Goal: Task Accomplishment & Management: Manage account settings

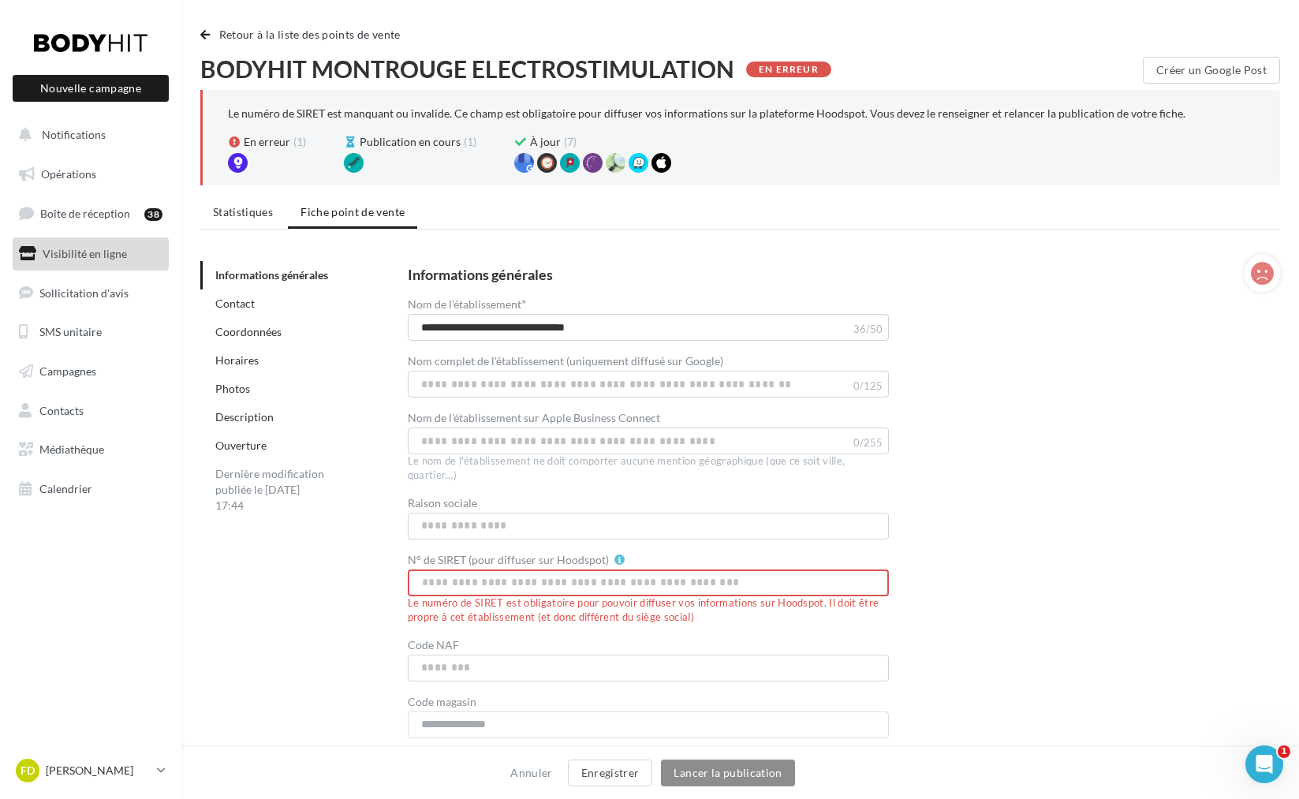
click at [587, 576] on input "N° de SIRET (pour diffuser sur Hoodspot)" at bounding box center [649, 582] width 482 height 27
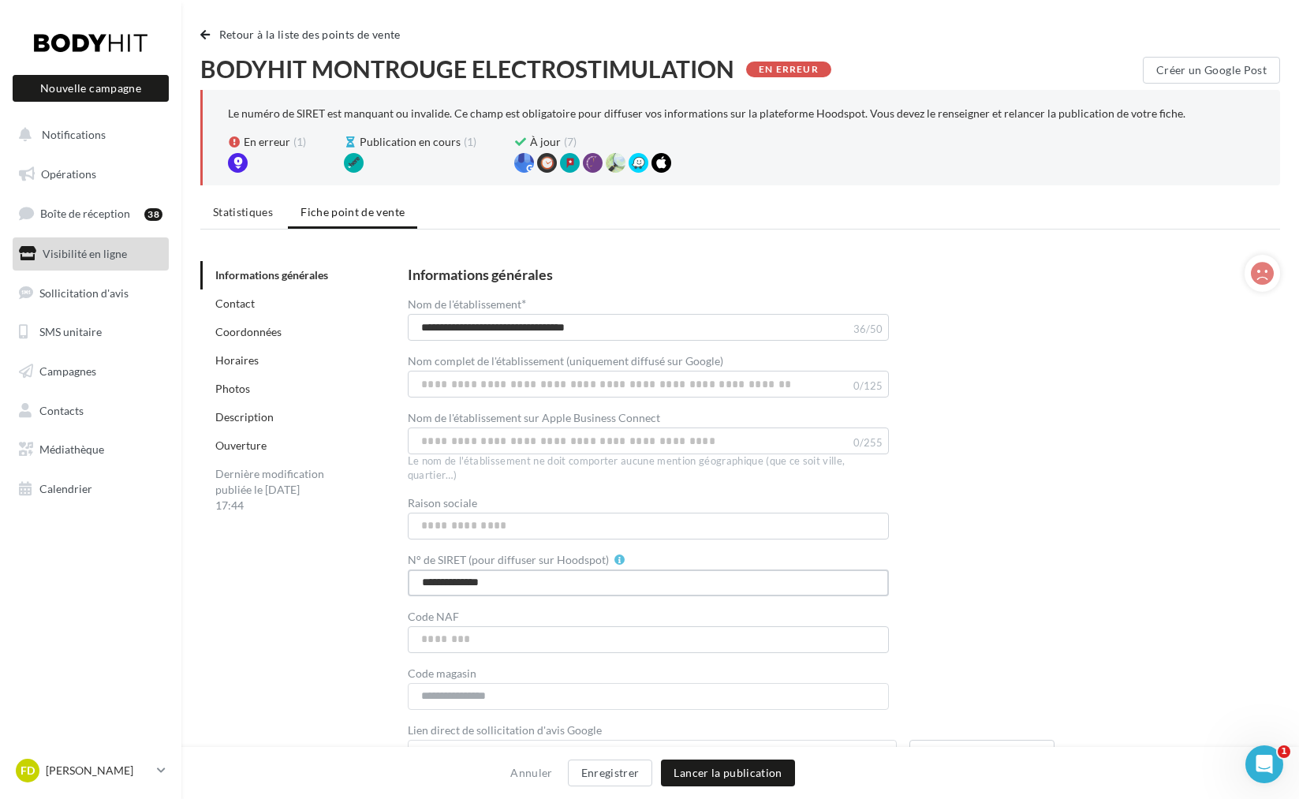
type input "**********"
click at [543, 532] on input "Raison sociale" at bounding box center [649, 526] width 482 height 27
type input "**********"
drag, startPoint x: 546, startPoint y: 326, endPoint x: 710, endPoint y: 333, distance: 164.1
click at [710, 333] on input "**********" at bounding box center [649, 327] width 482 height 27
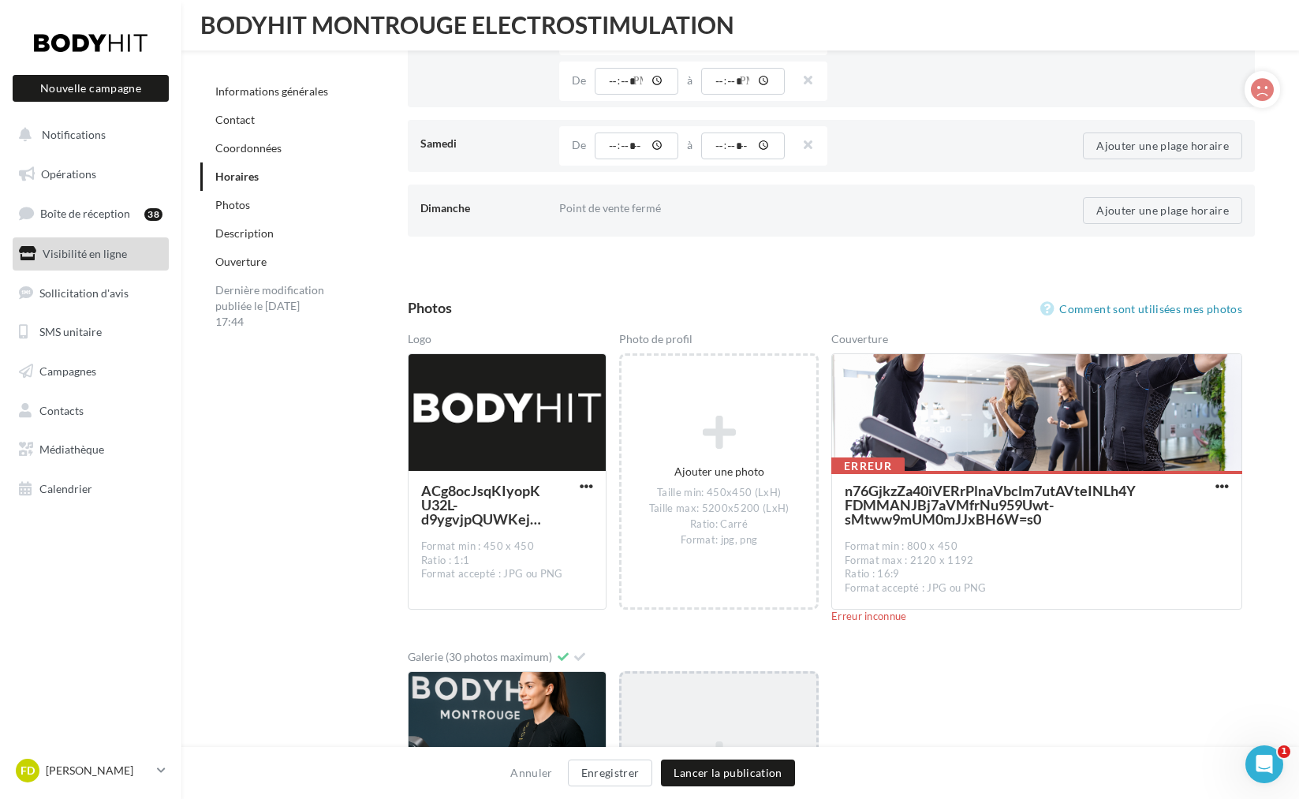
scroll to position [2067, 0]
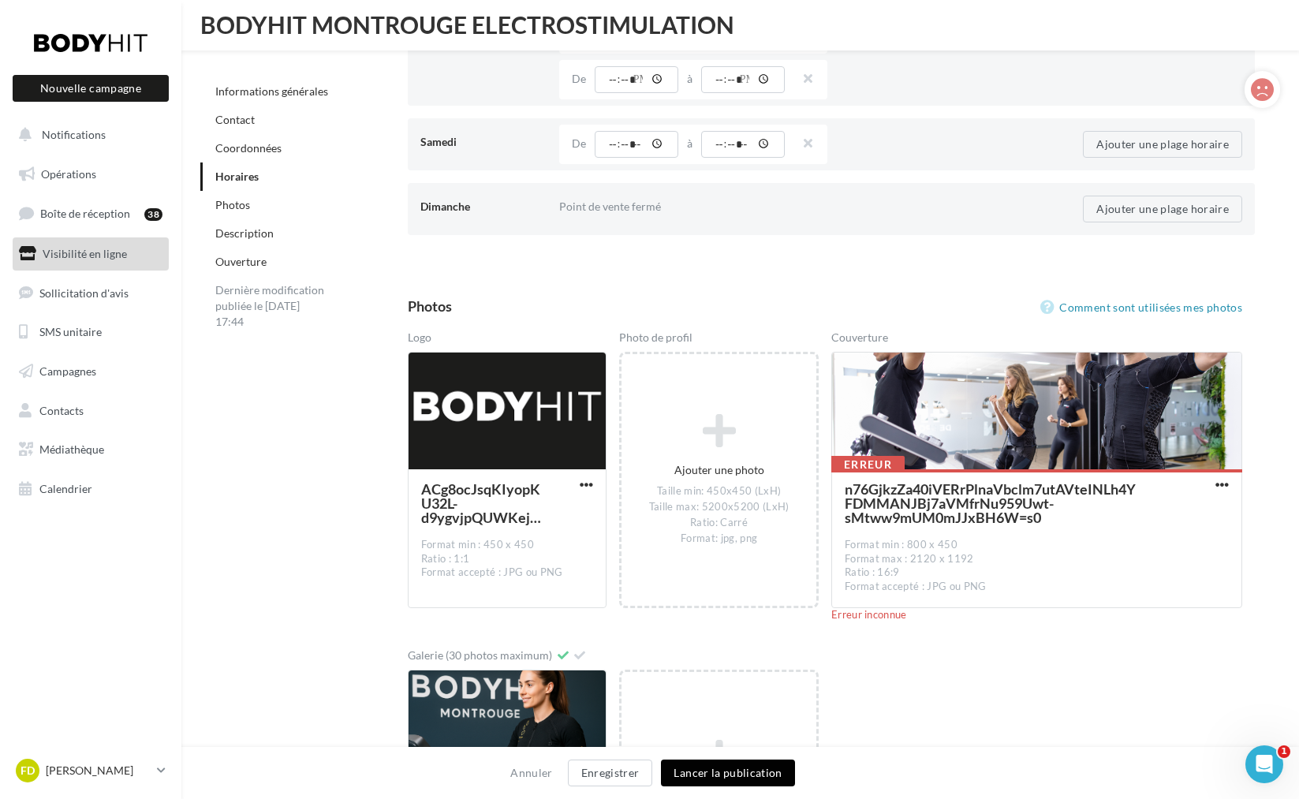
click at [750, 774] on button "Lancer la publication" at bounding box center [727, 772] width 133 height 27
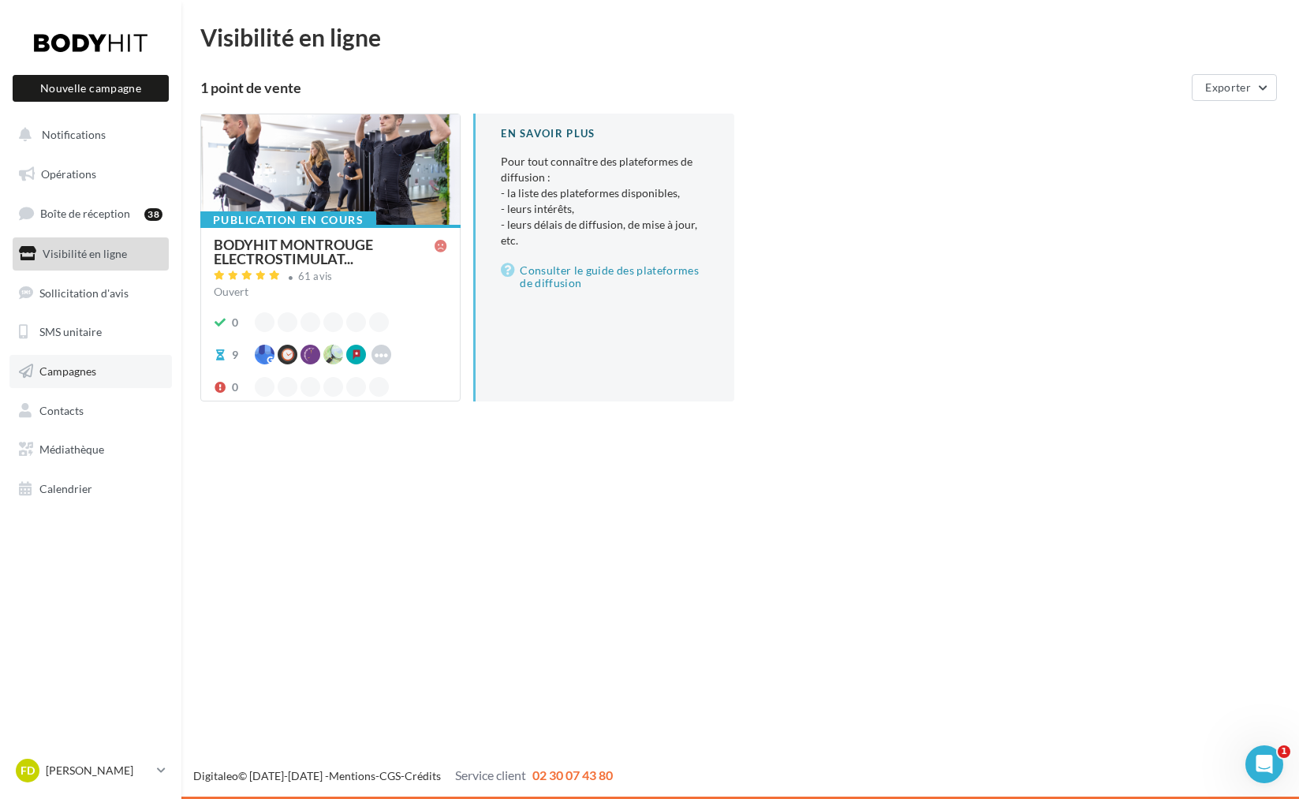
click at [76, 370] on span "Campagnes" at bounding box center [67, 370] width 57 height 13
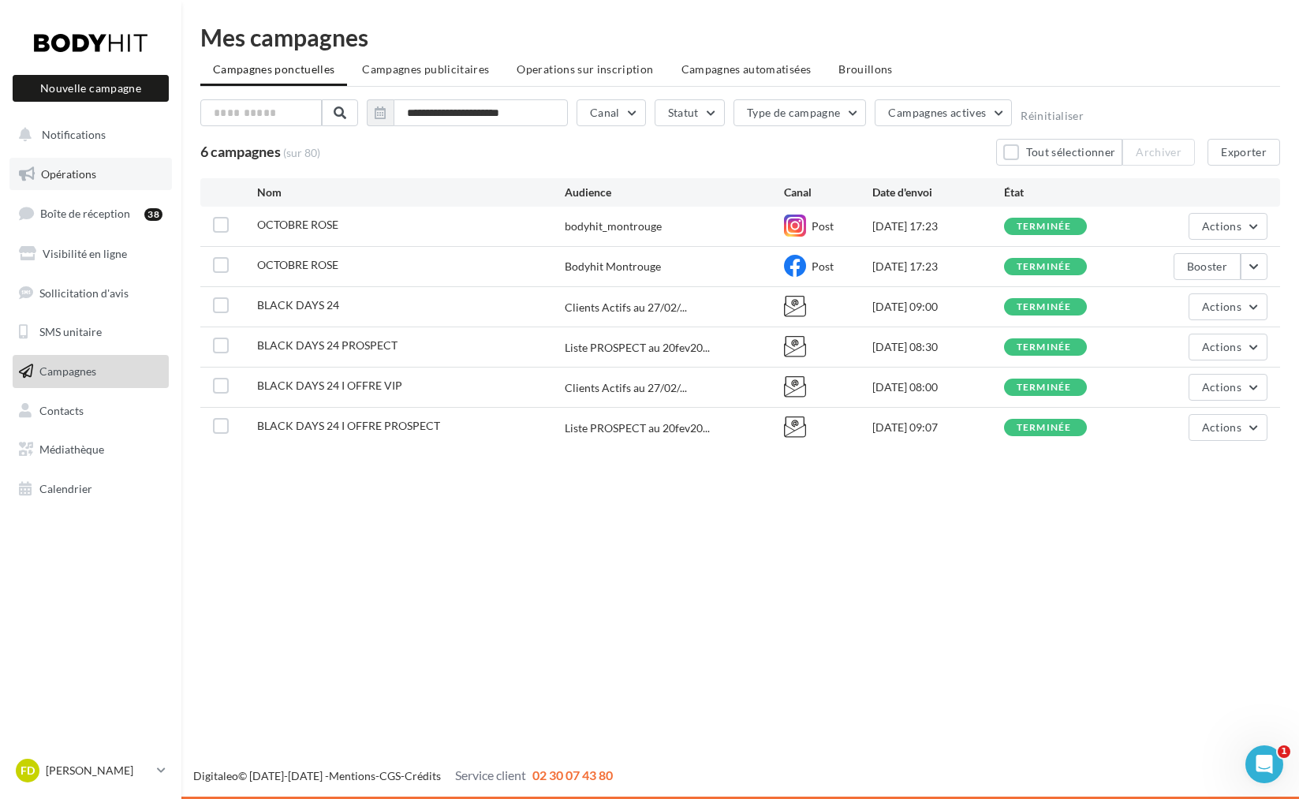
click at [71, 171] on span "Opérations" at bounding box center [68, 173] width 55 height 13
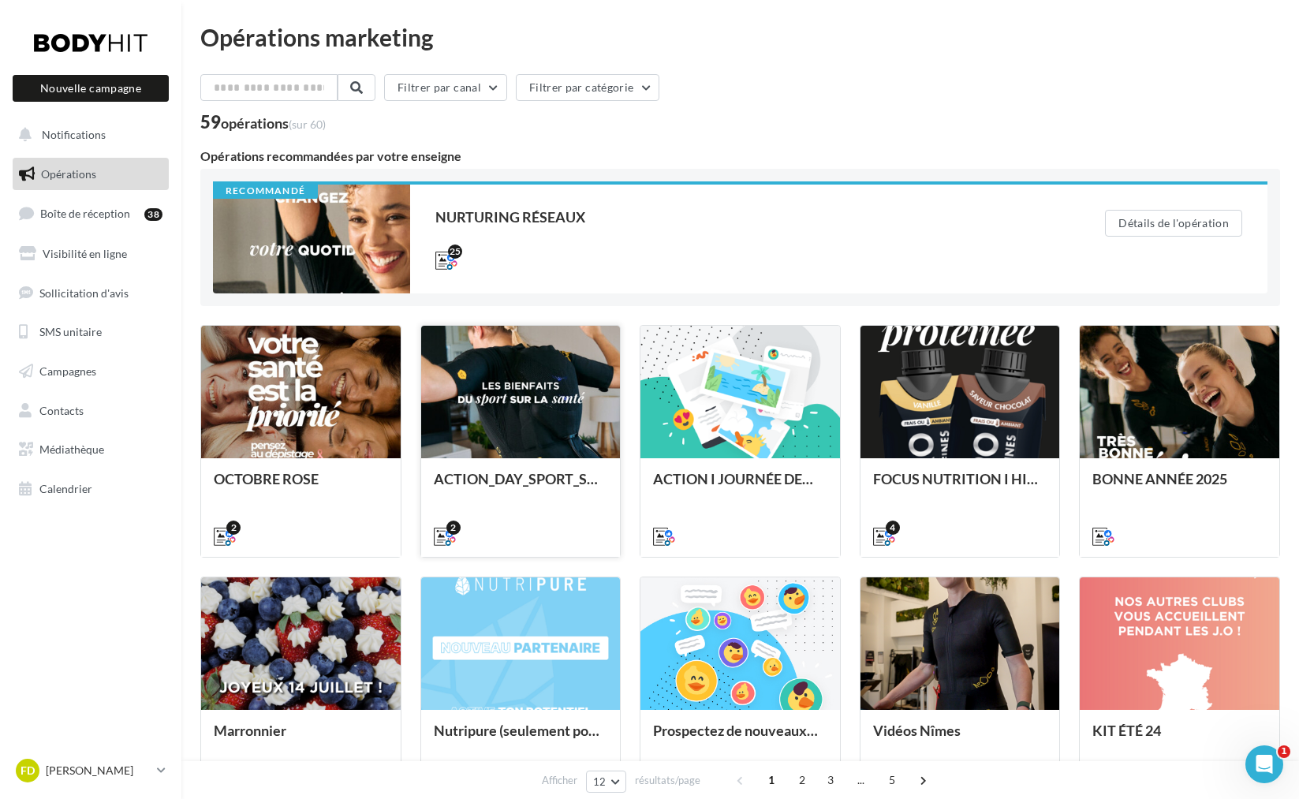
click at [531, 419] on div at bounding box center [520, 393] width 199 height 134
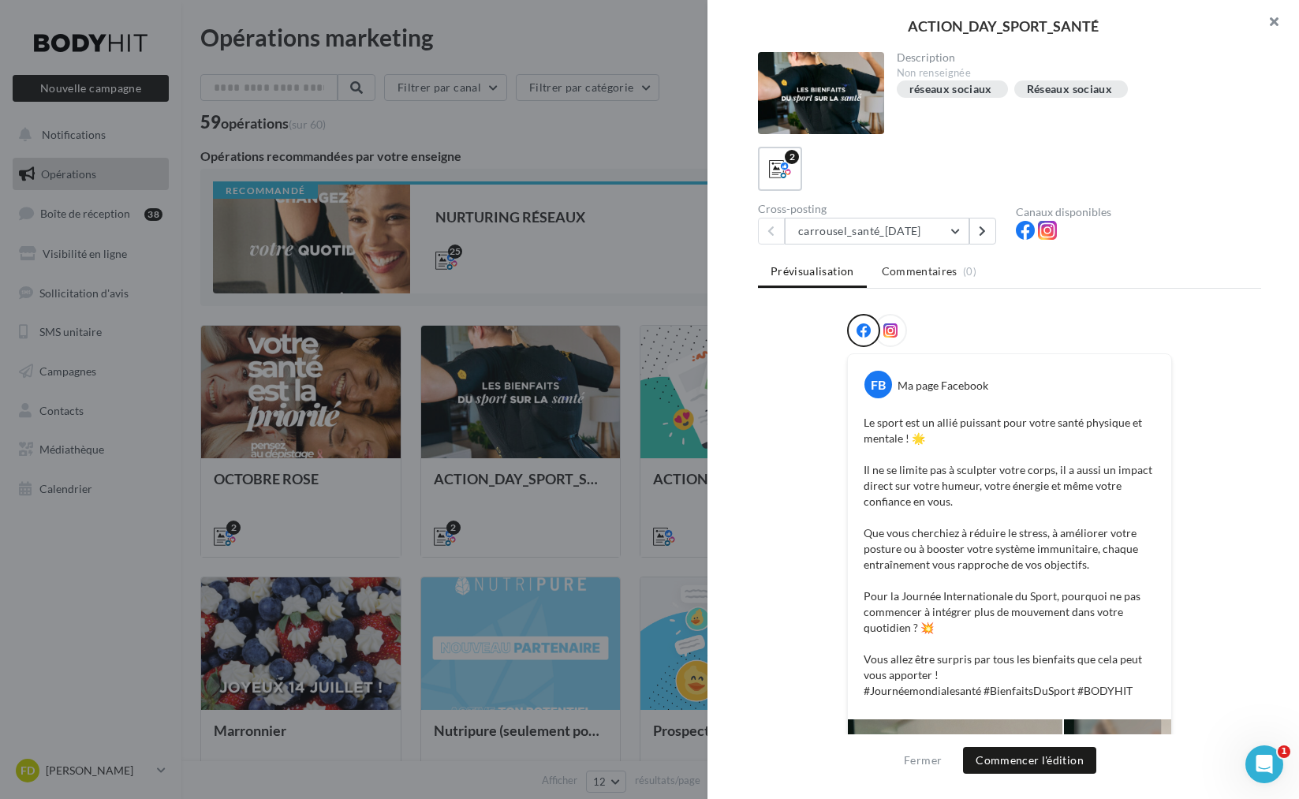
click at [1272, 21] on button "button" at bounding box center [1267, 23] width 63 height 47
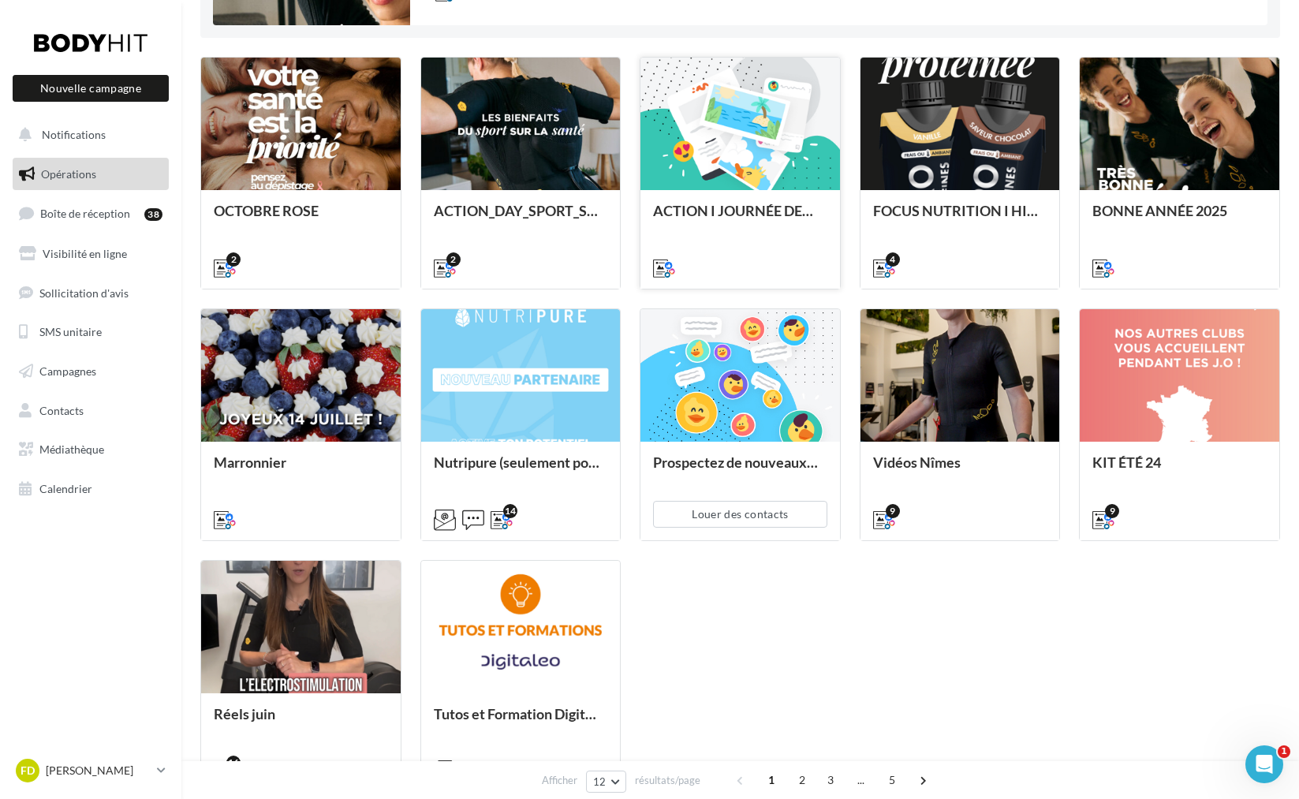
scroll to position [270, 0]
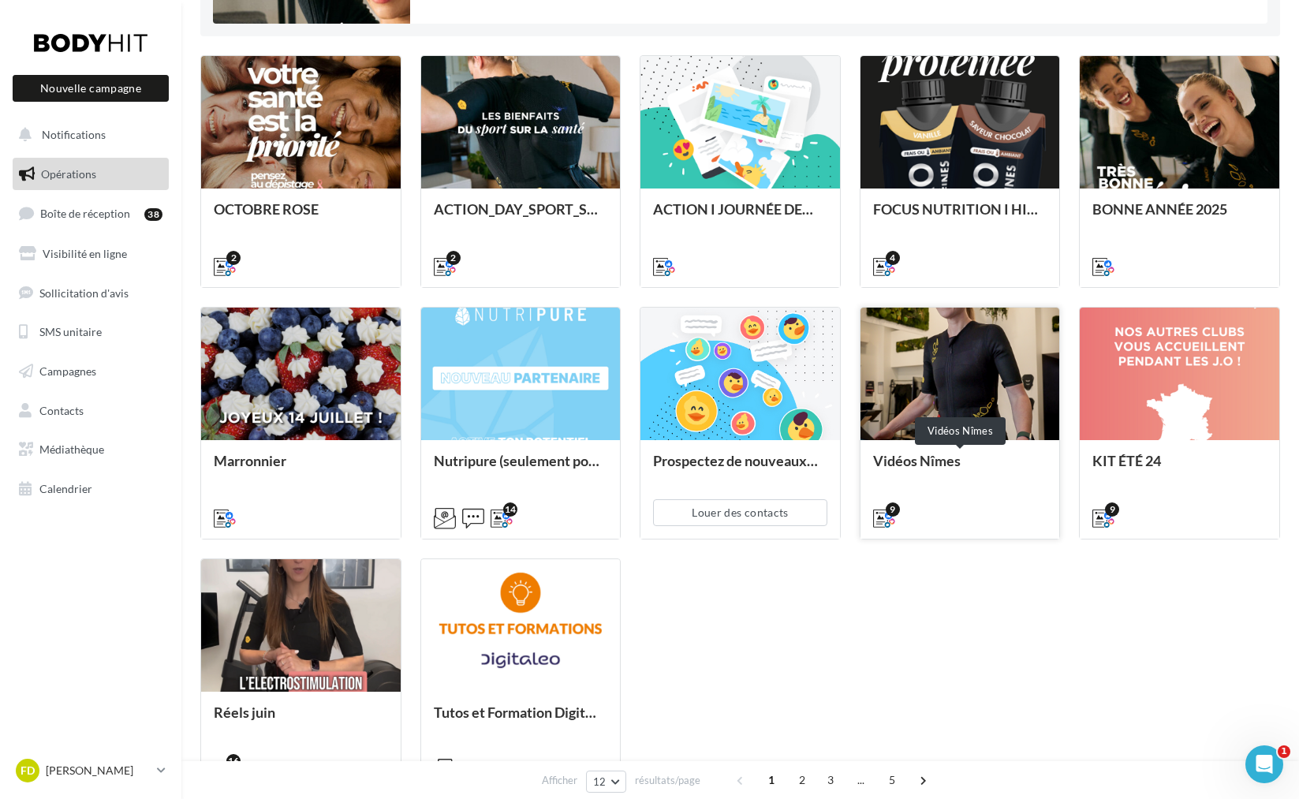
click at [958, 472] on div "Vidéos Nîmes" at bounding box center [960, 469] width 174 height 32
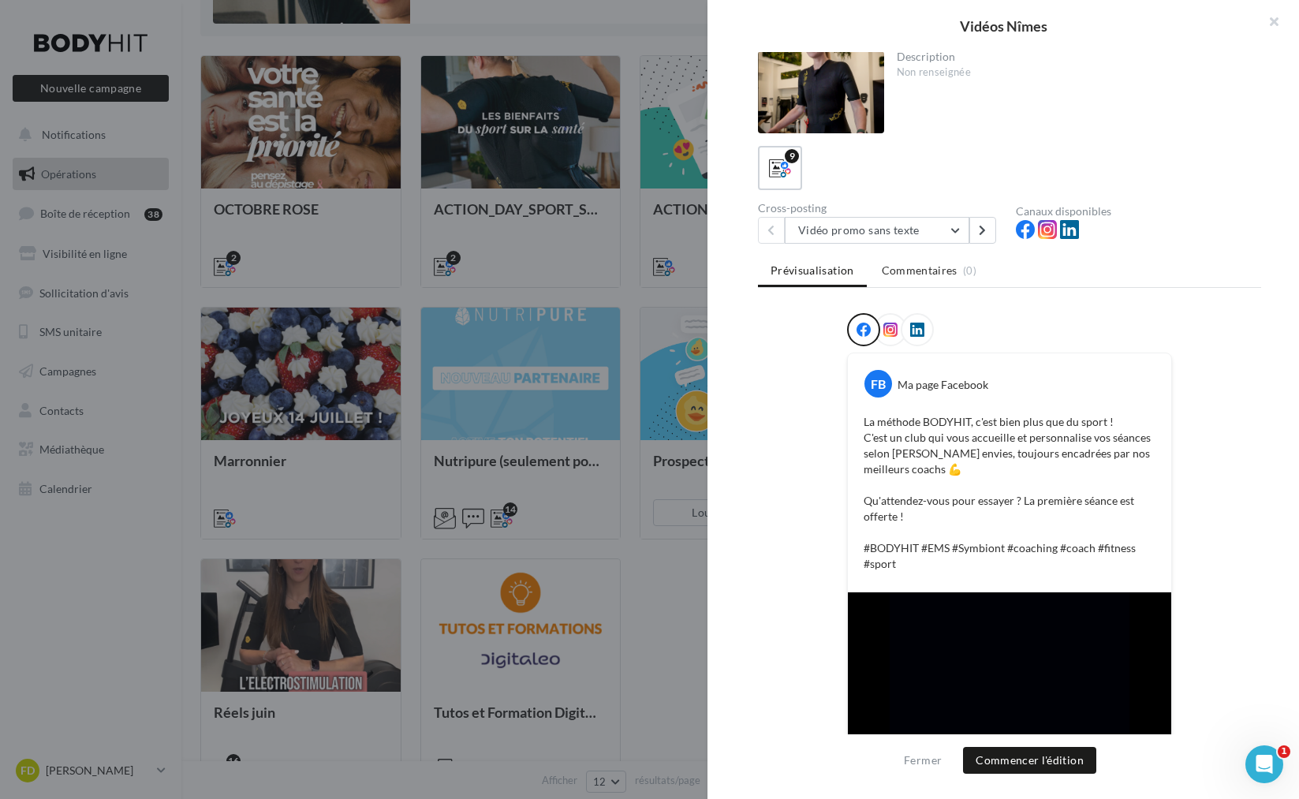
scroll to position [0, 0]
click at [1274, 21] on button "button" at bounding box center [1267, 23] width 63 height 47
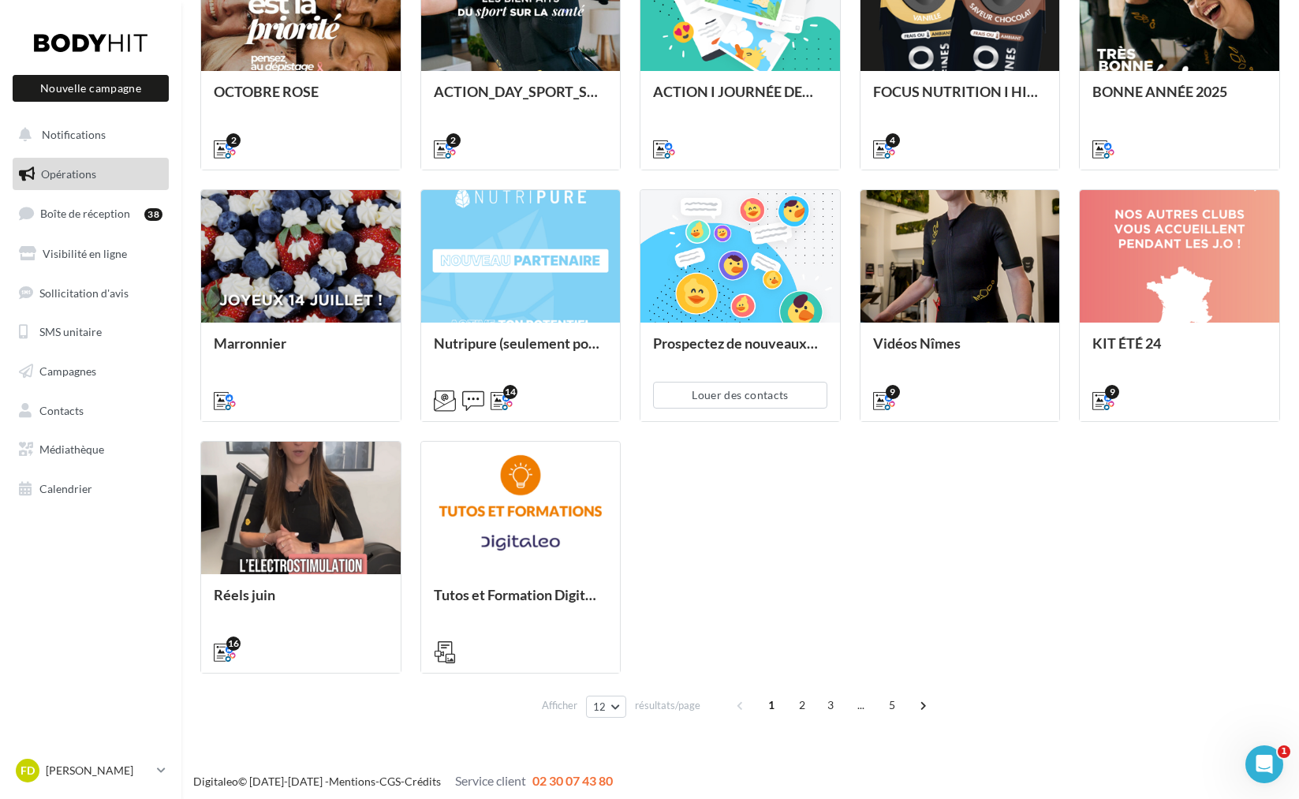
scroll to position [393, 0]
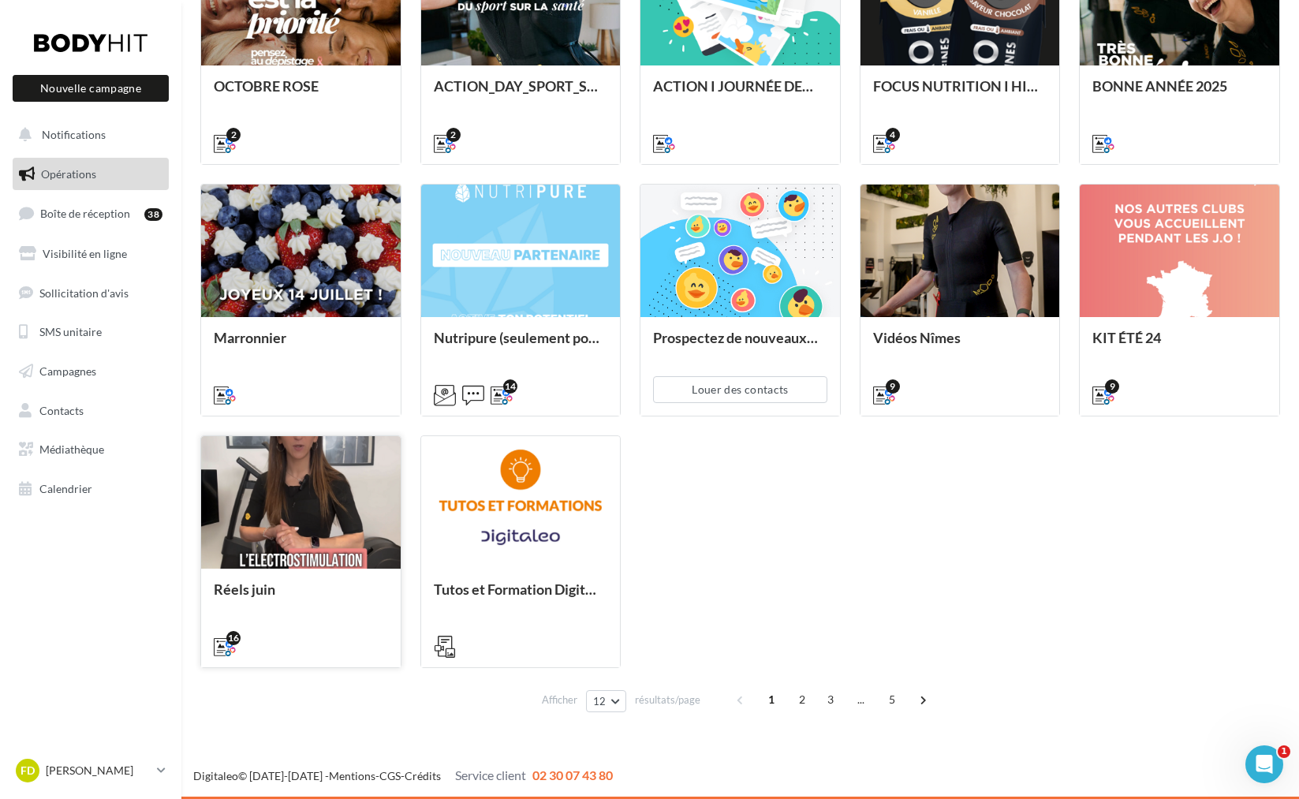
click at [294, 475] on div at bounding box center [300, 503] width 199 height 134
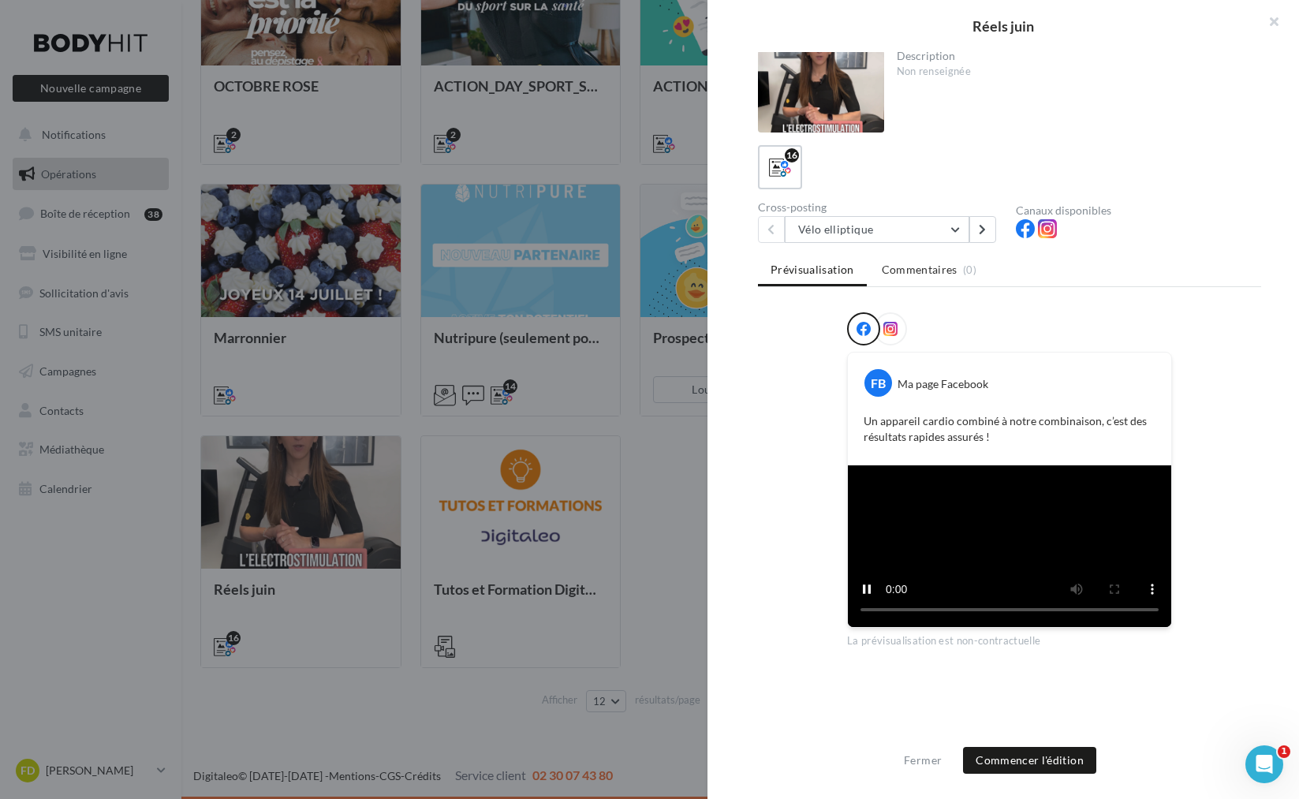
scroll to position [166, 0]
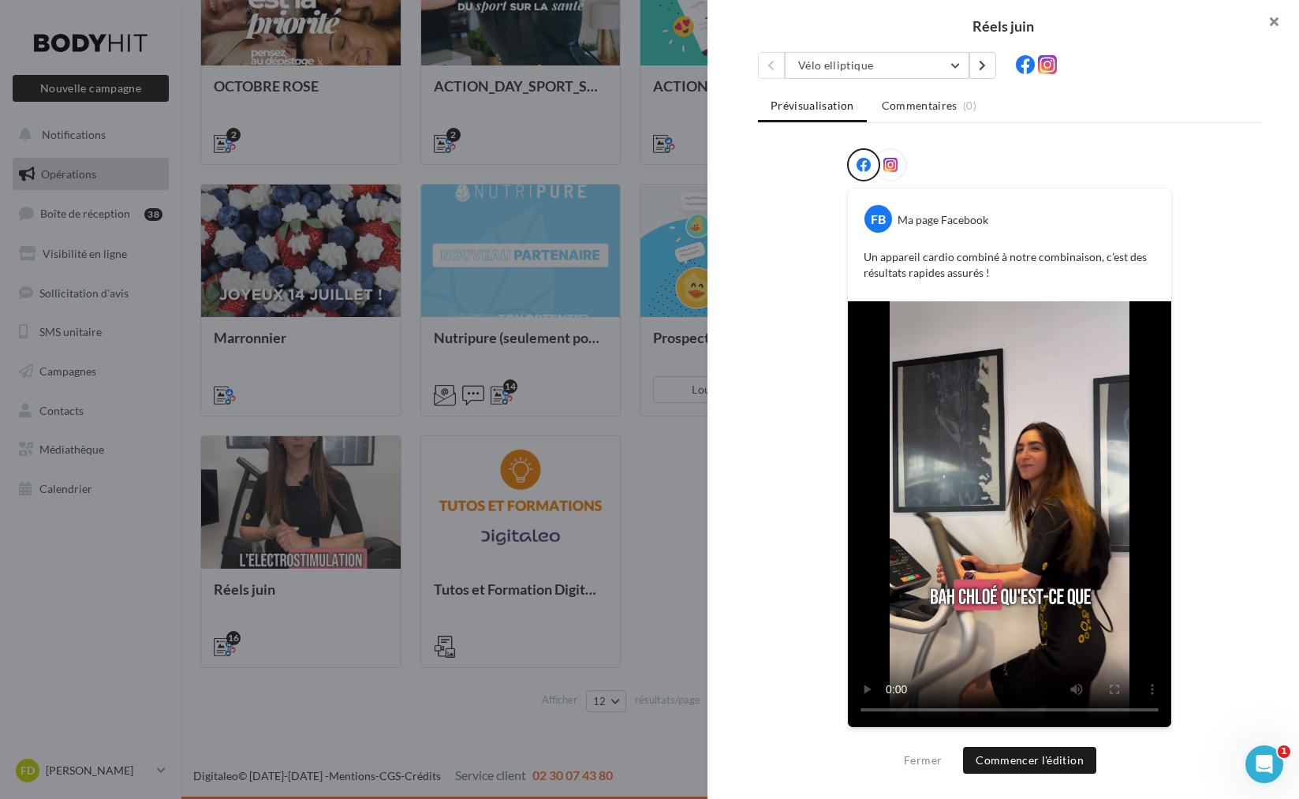
click at [1275, 26] on button "button" at bounding box center [1267, 23] width 63 height 47
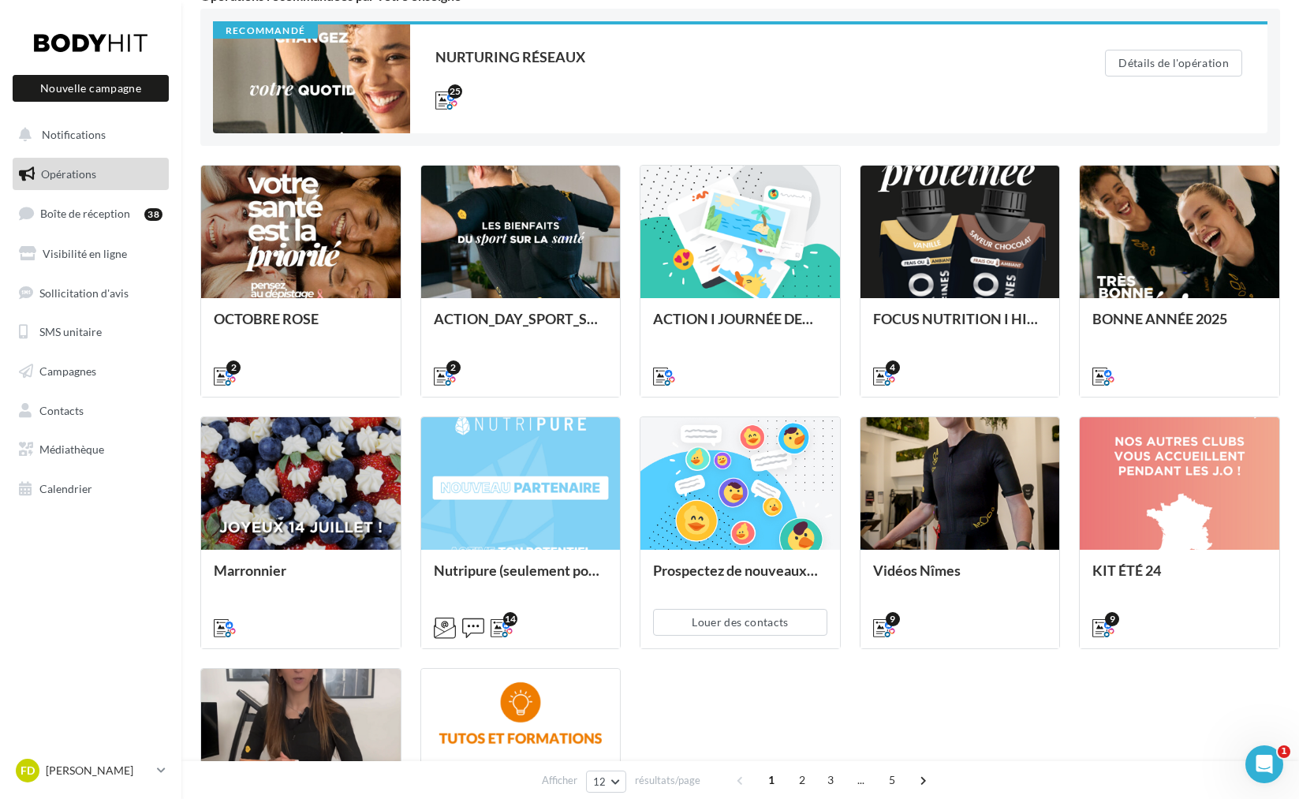
scroll to position [159, 0]
click at [101, 257] on span "Visibilité en ligne" at bounding box center [85, 253] width 84 height 13
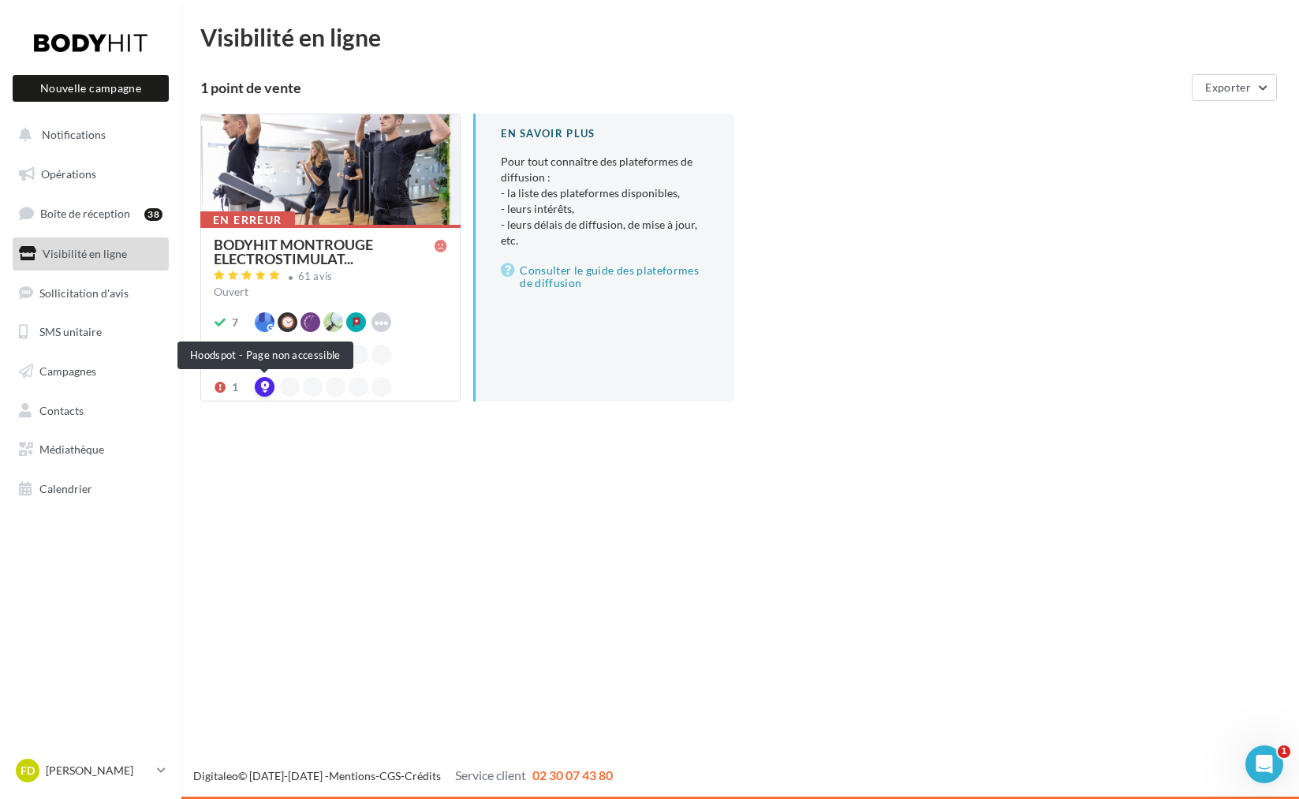
click at [258, 387] on div at bounding box center [265, 387] width 20 height 20
click at [268, 385] on div at bounding box center [265, 387] width 20 height 20
click at [223, 385] on icon at bounding box center [220, 387] width 13 height 11
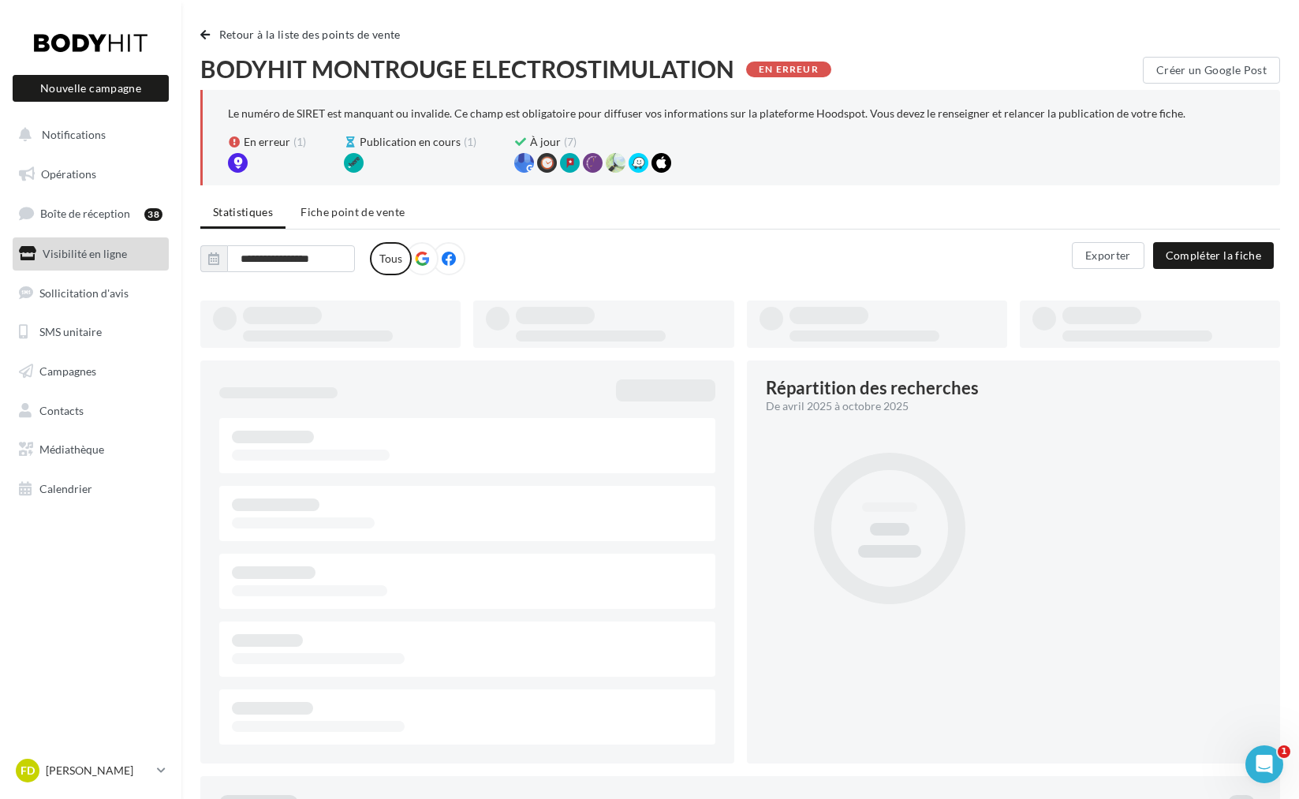
type input "**********"
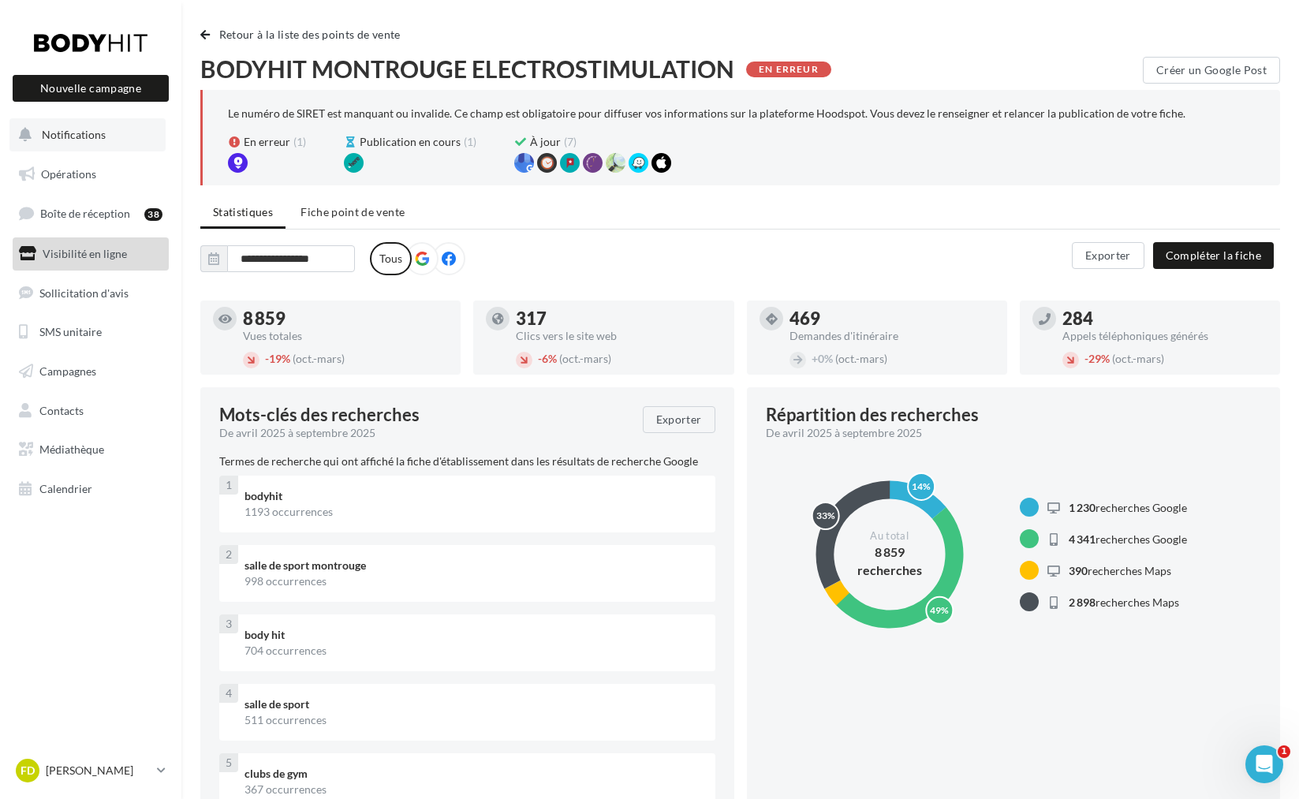
click at [54, 135] on span "Notifications" at bounding box center [74, 134] width 64 height 13
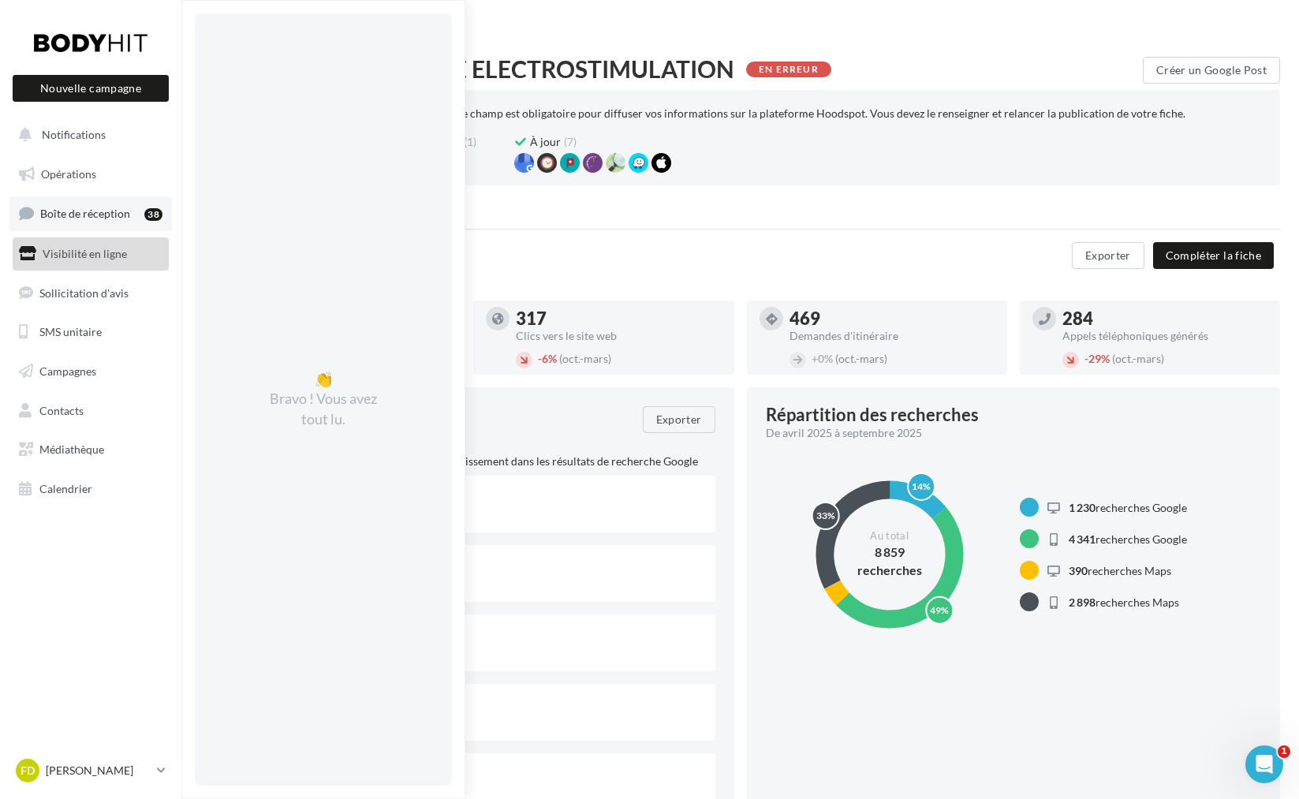
click at [64, 213] on span "Boîte de réception" at bounding box center [85, 213] width 90 height 13
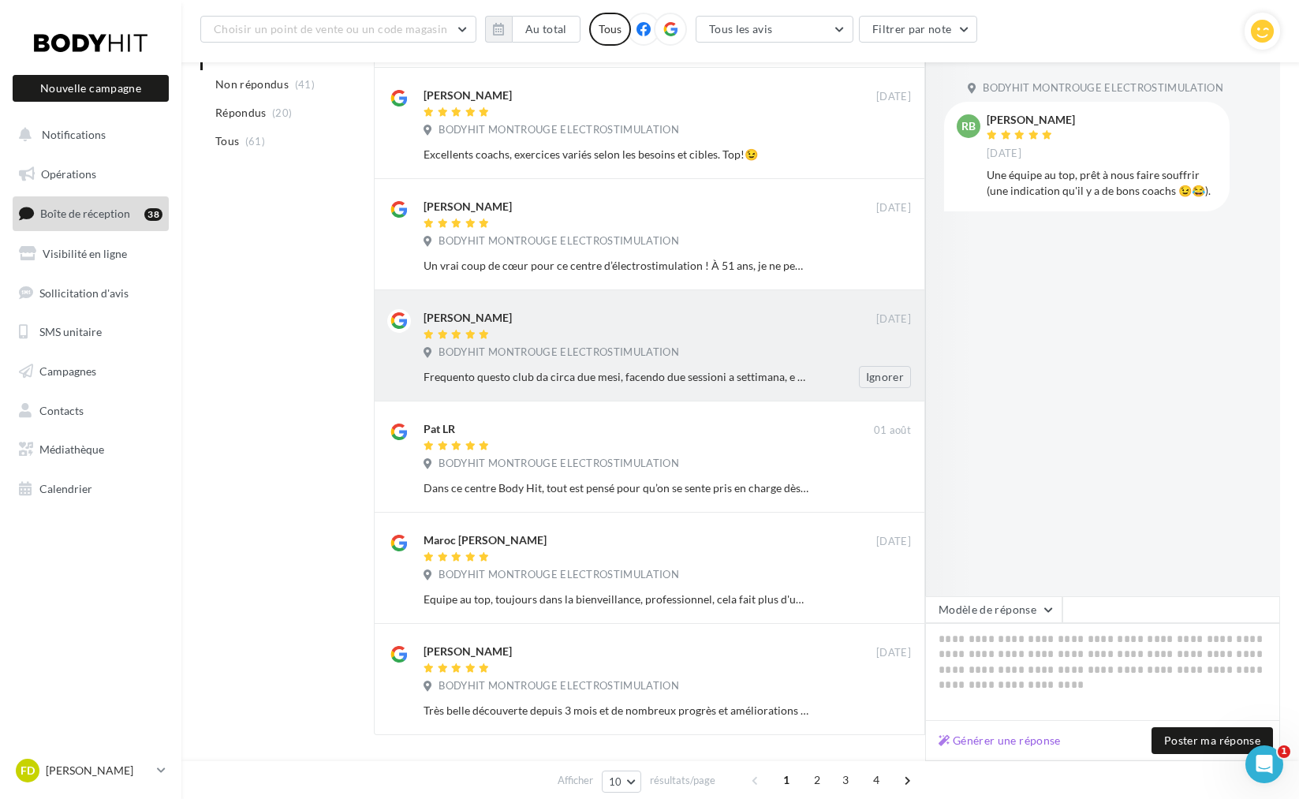
scroll to position [695, 0]
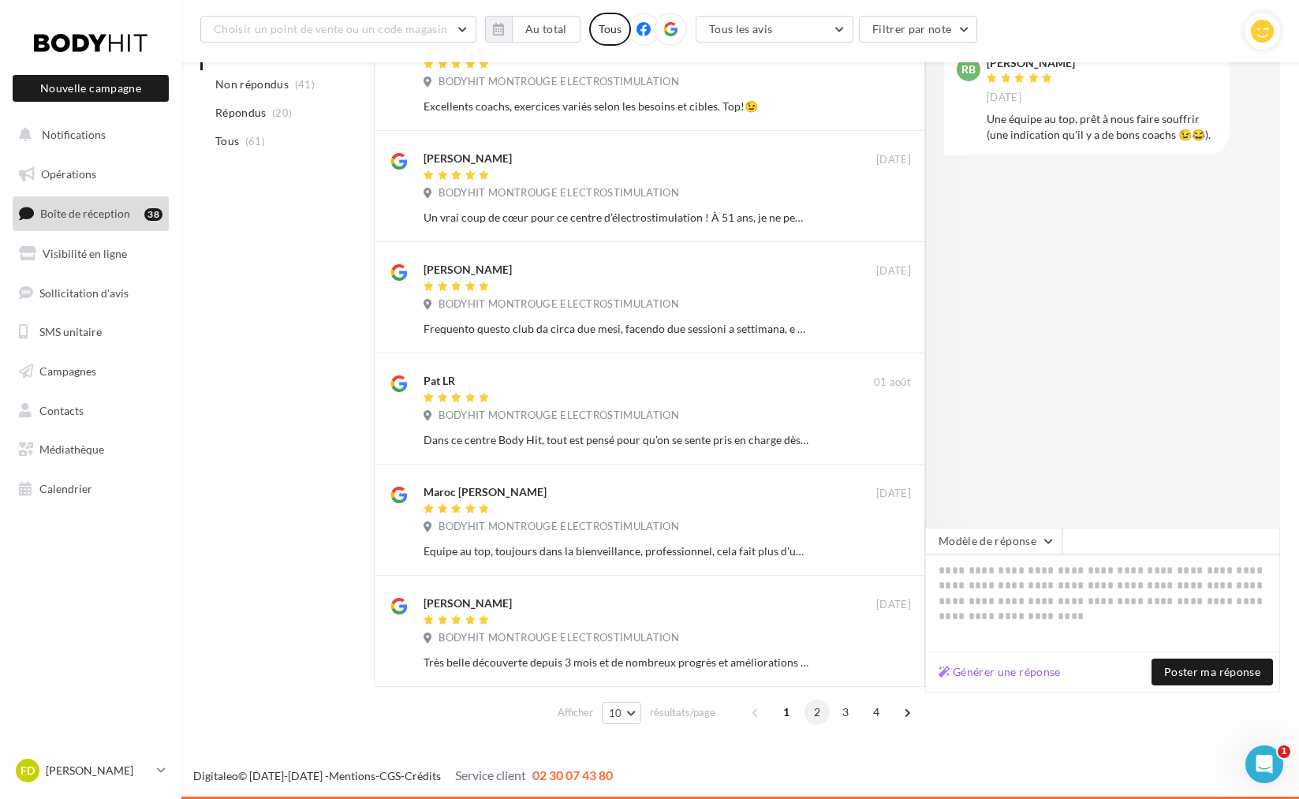
click at [813, 718] on span "2" at bounding box center [816, 711] width 25 height 25
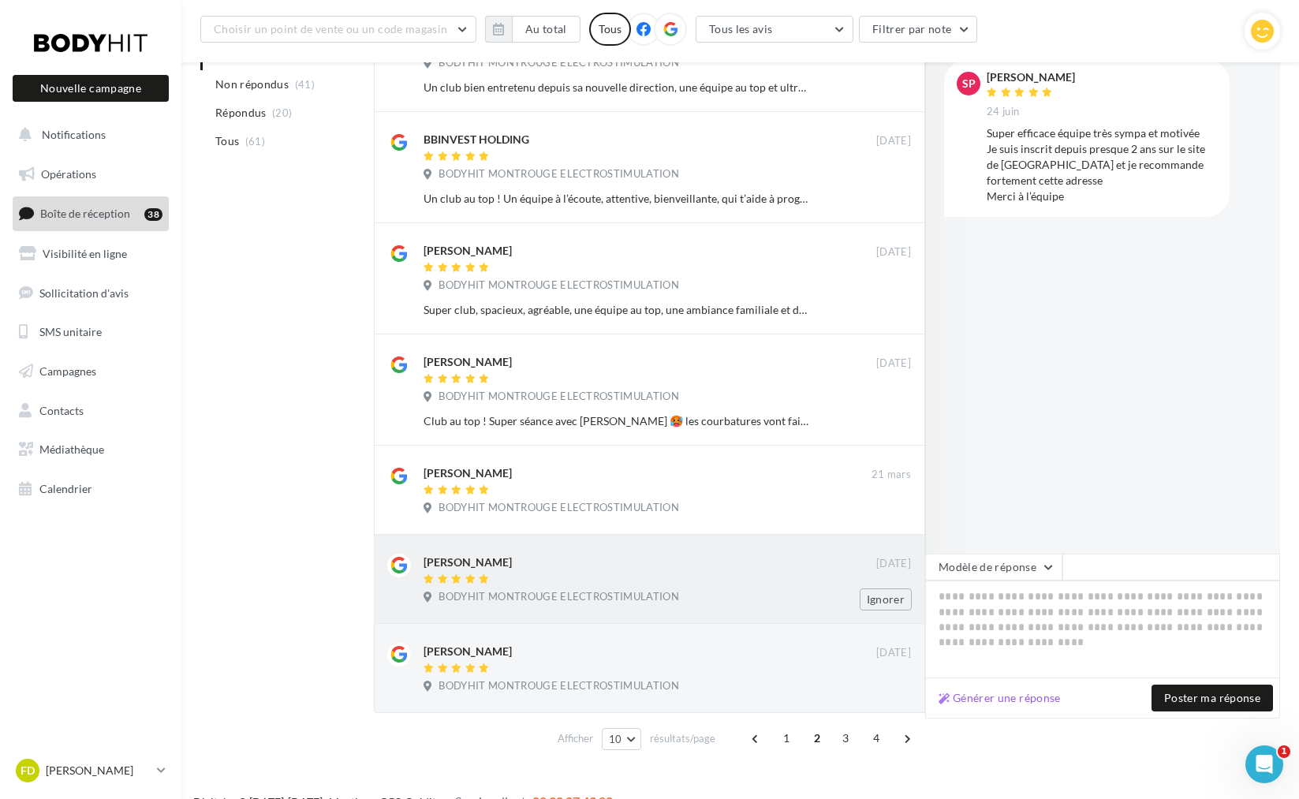
scroll to position [628, 0]
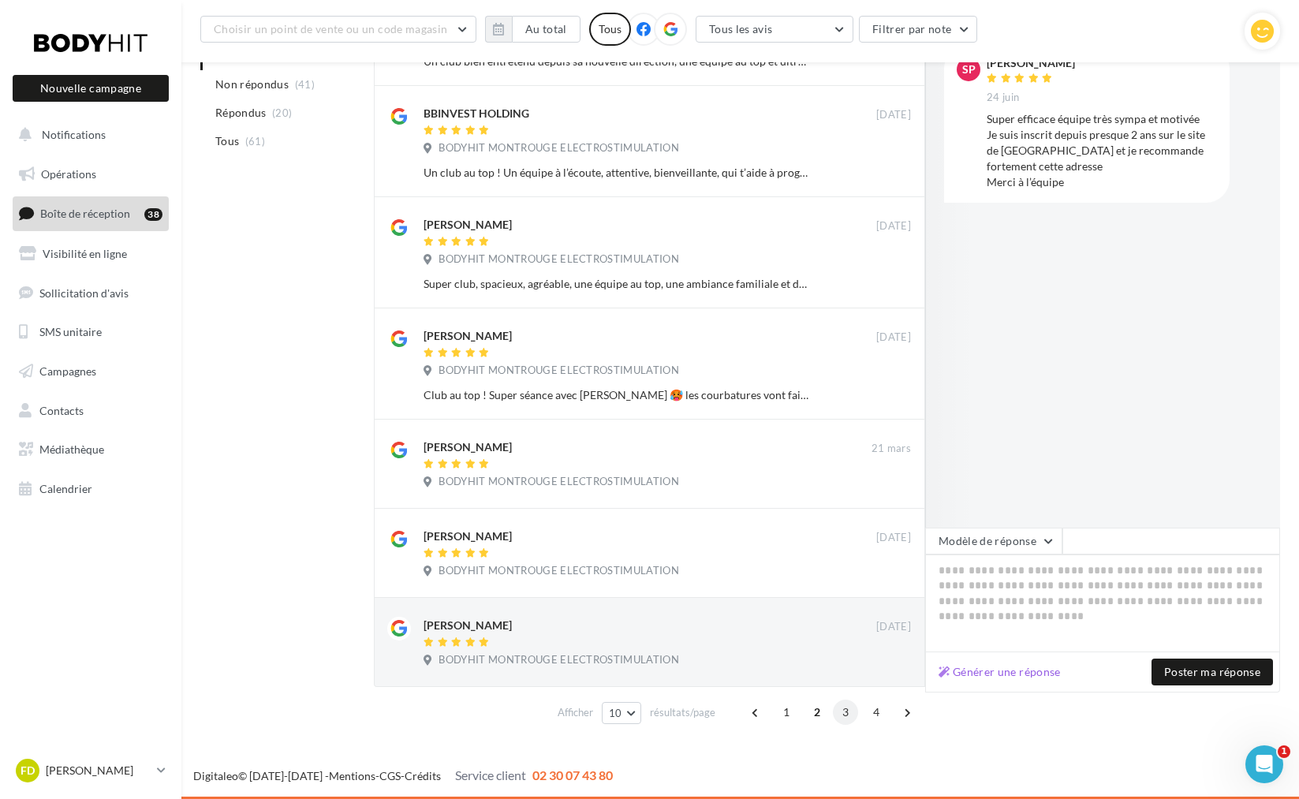
click at [852, 714] on span "3" at bounding box center [845, 711] width 25 height 25
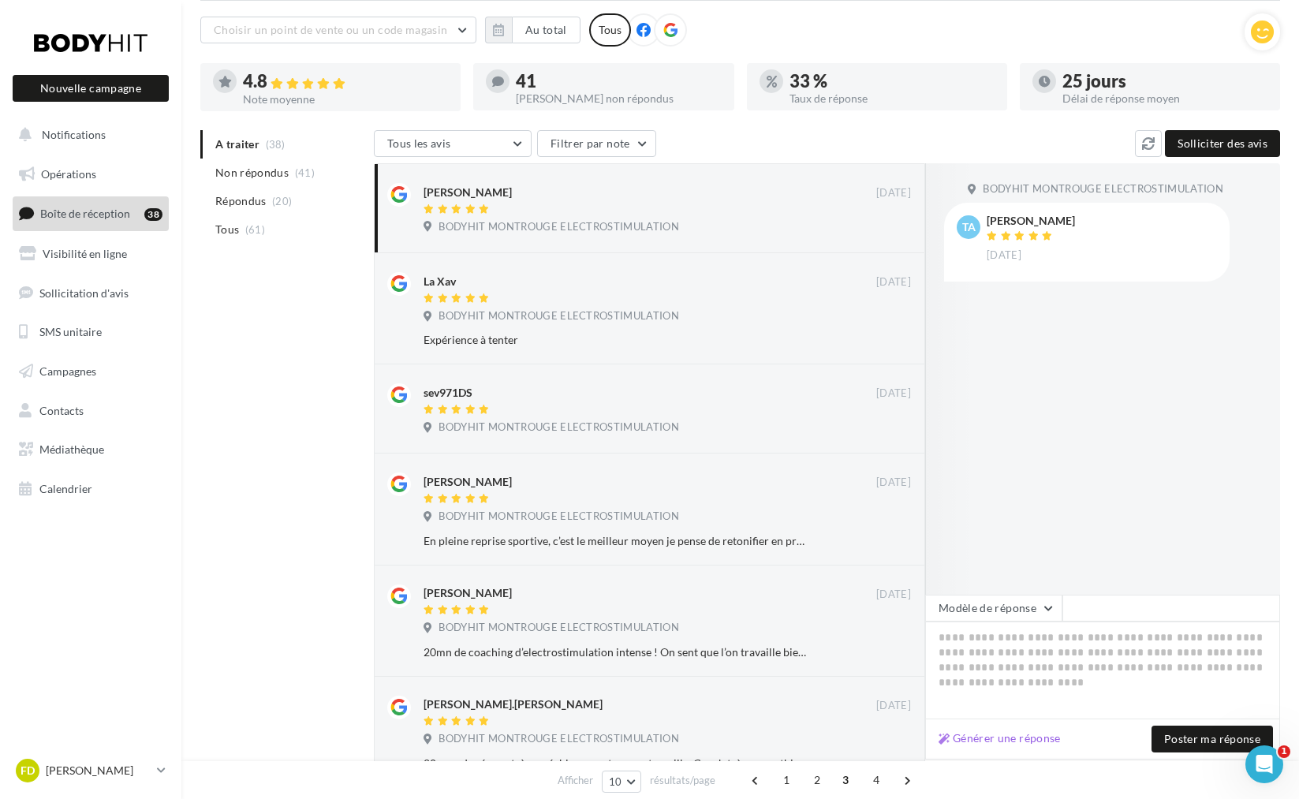
scroll to position [84, 0]
click at [238, 147] on ul "A traiter (38) Non répondus (41) Répondus (20) Tous (61)" at bounding box center [283, 189] width 167 height 114
